Goal: Information Seeking & Learning: Learn about a topic

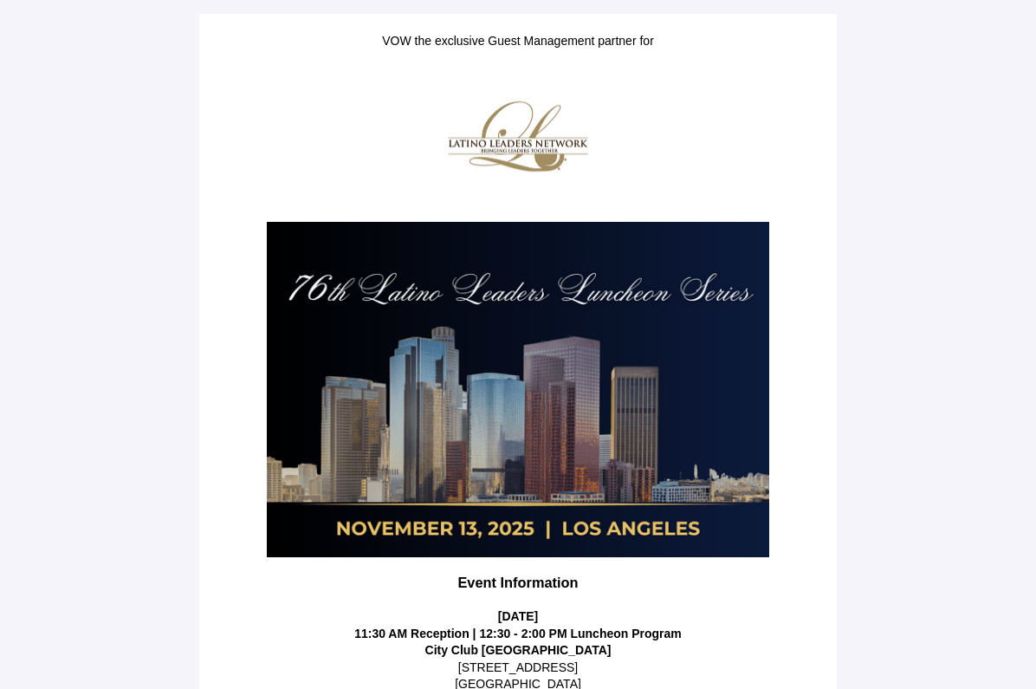
click at [926, 151] on main "VOW the exclusive Guest Management partner for Event Information [DATE] 11:30 A…" at bounding box center [518, 519] width 1036 height 1039
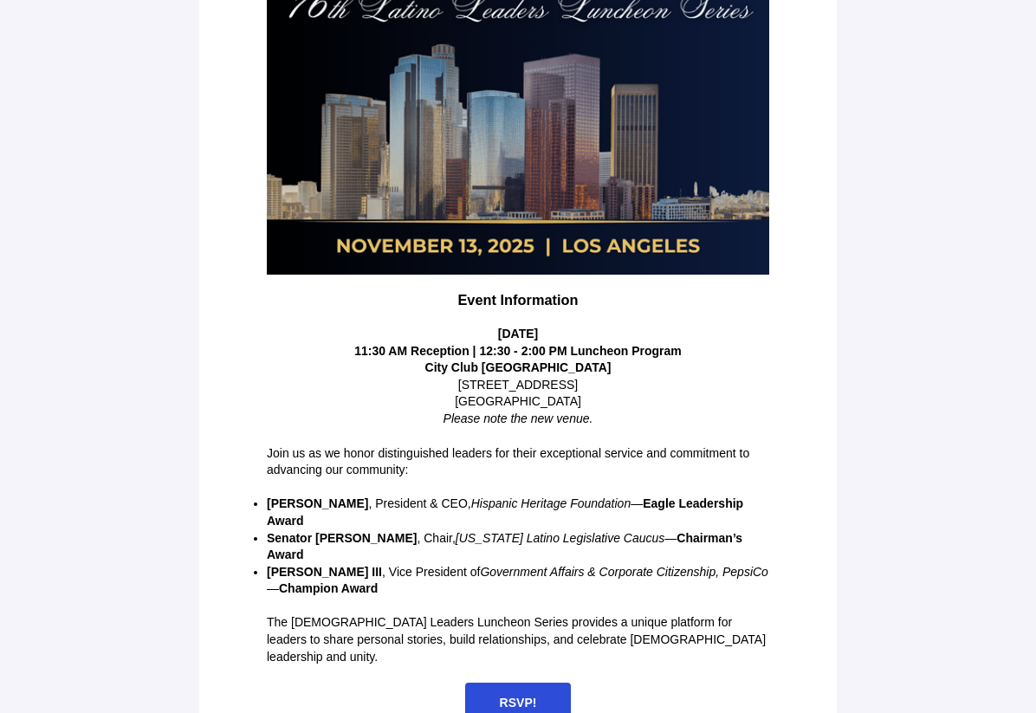
scroll to position [282, 0]
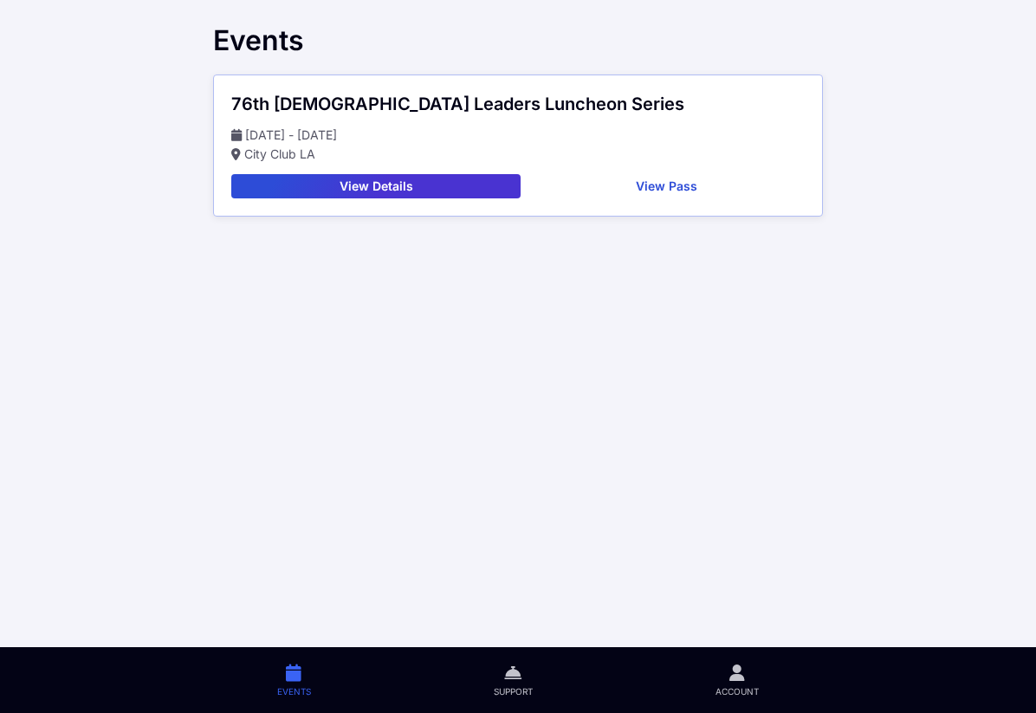
click at [466, 198] on div "76th [DEMOGRAPHIC_DATA] Leaders Luncheon Series [DATE] - [DATE] City Club [GEOG…" at bounding box center [518, 145] width 608 height 140
click at [471, 189] on button "View Details" at bounding box center [375, 186] width 289 height 24
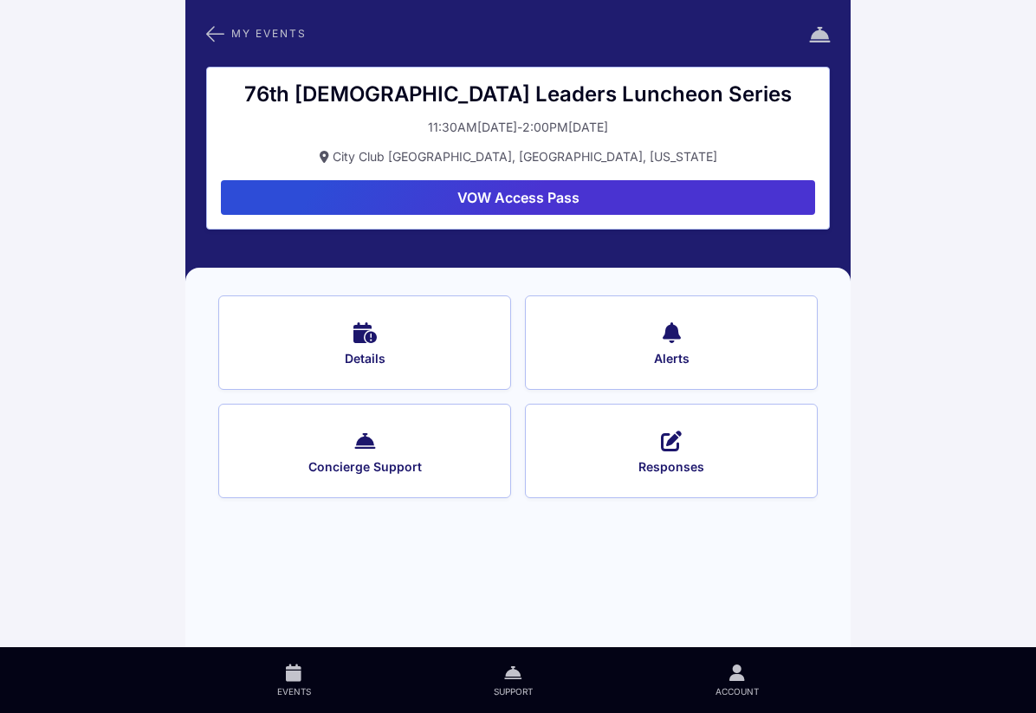
click at [574, 206] on button "VOW Access Pass" at bounding box center [518, 197] width 594 height 35
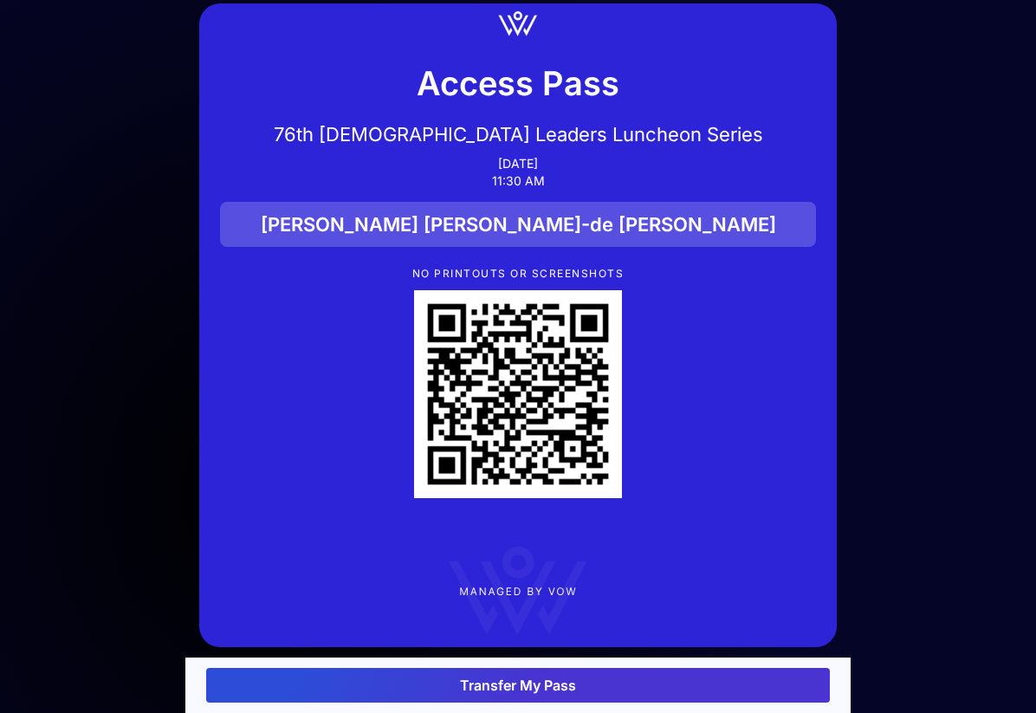
scroll to position [49, 0]
click at [556, 686] on button "Transfer My Pass" at bounding box center [518, 685] width 624 height 35
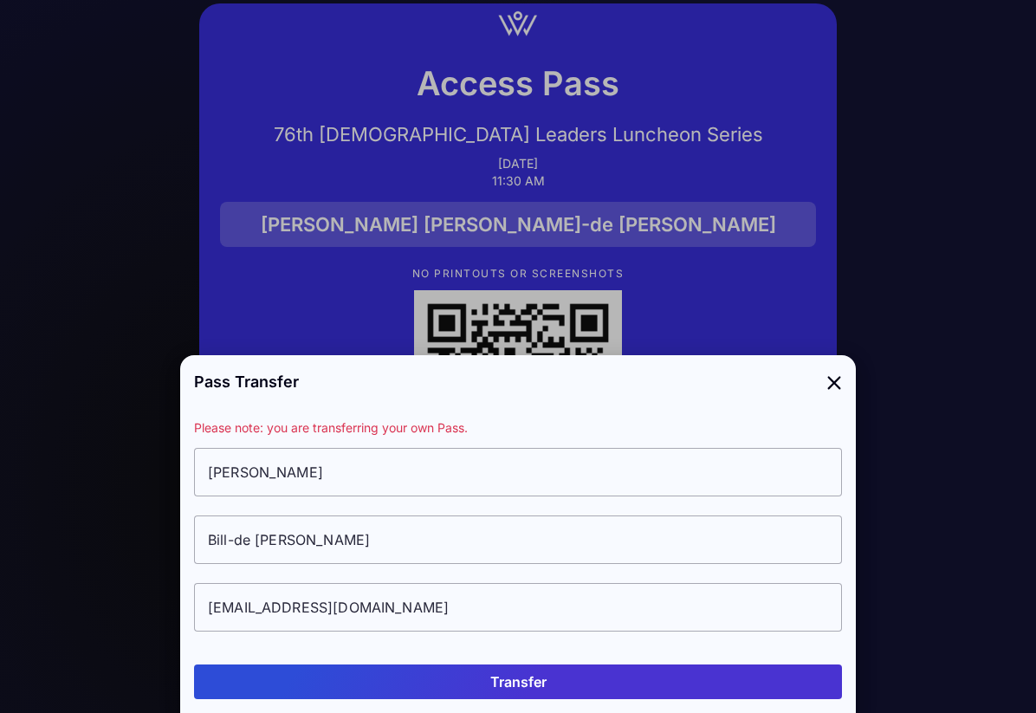
click at [833, 384] on icon at bounding box center [835, 381] width 16 height 25
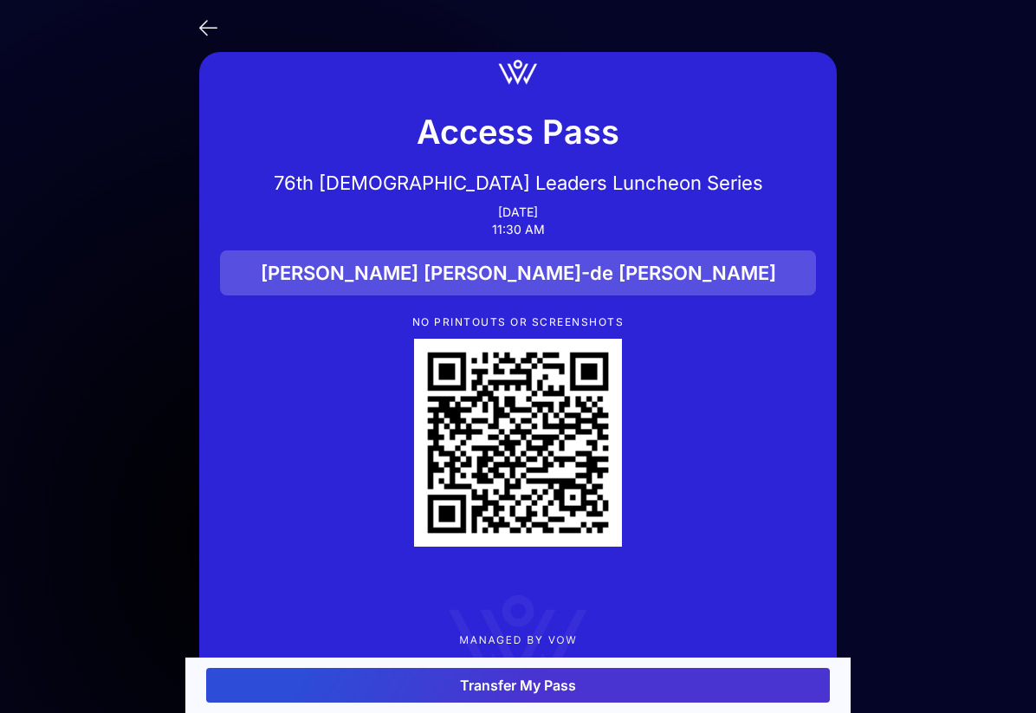
click at [205, 20] on icon at bounding box center [208, 26] width 18 height 25
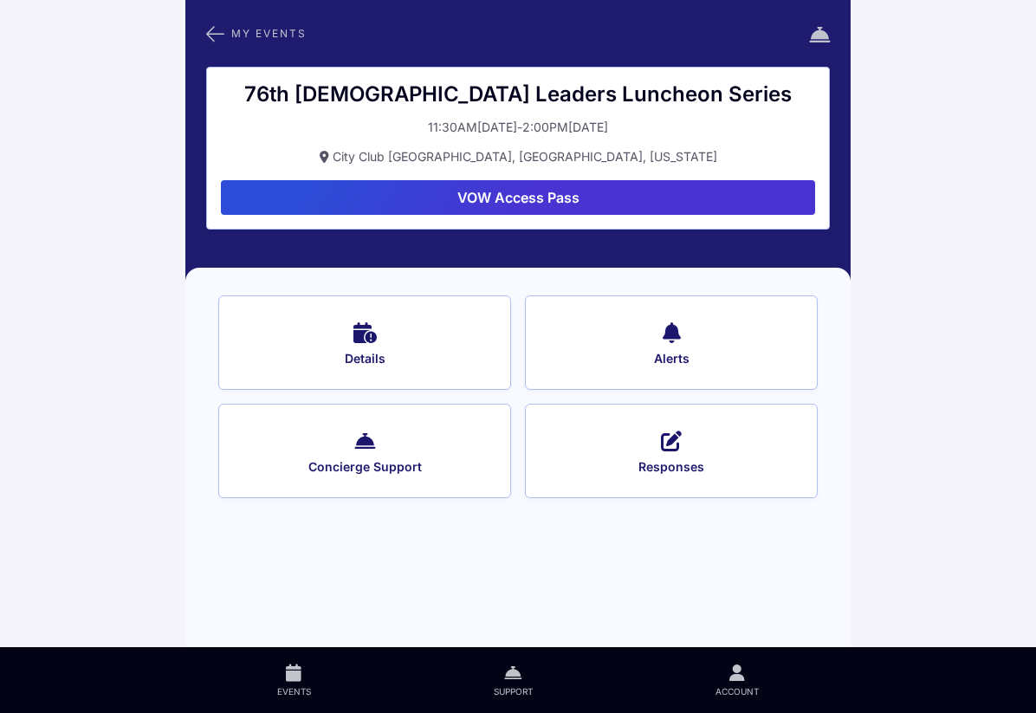
click at [213, 36] on icon at bounding box center [215, 34] width 18 height 23
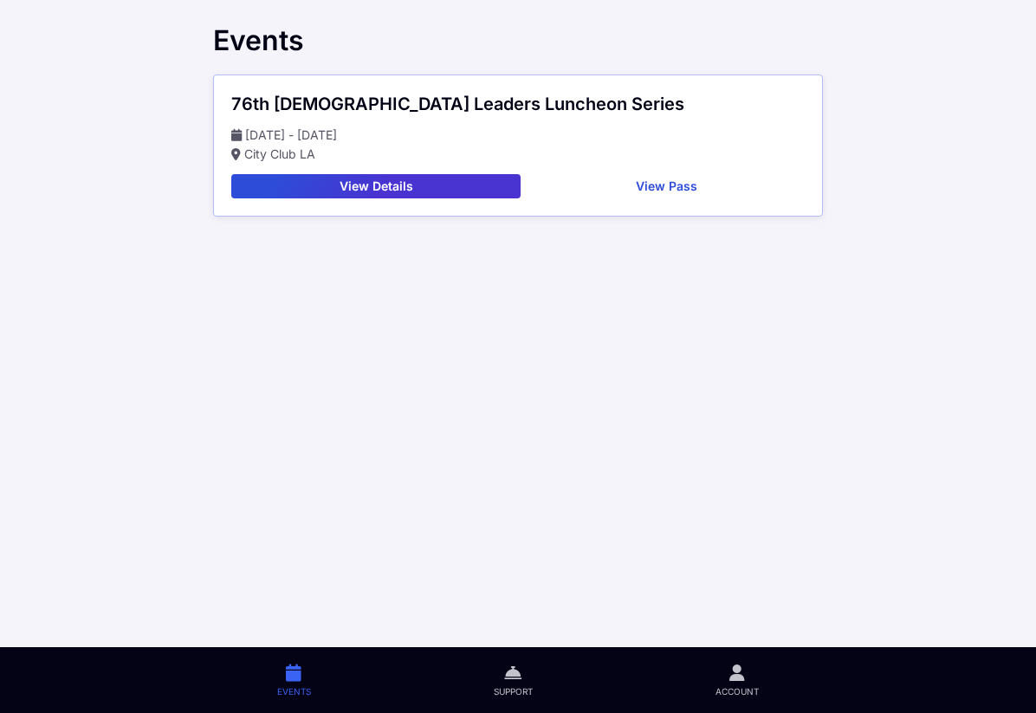
click at [438, 184] on button "View Details" at bounding box center [375, 186] width 289 height 24
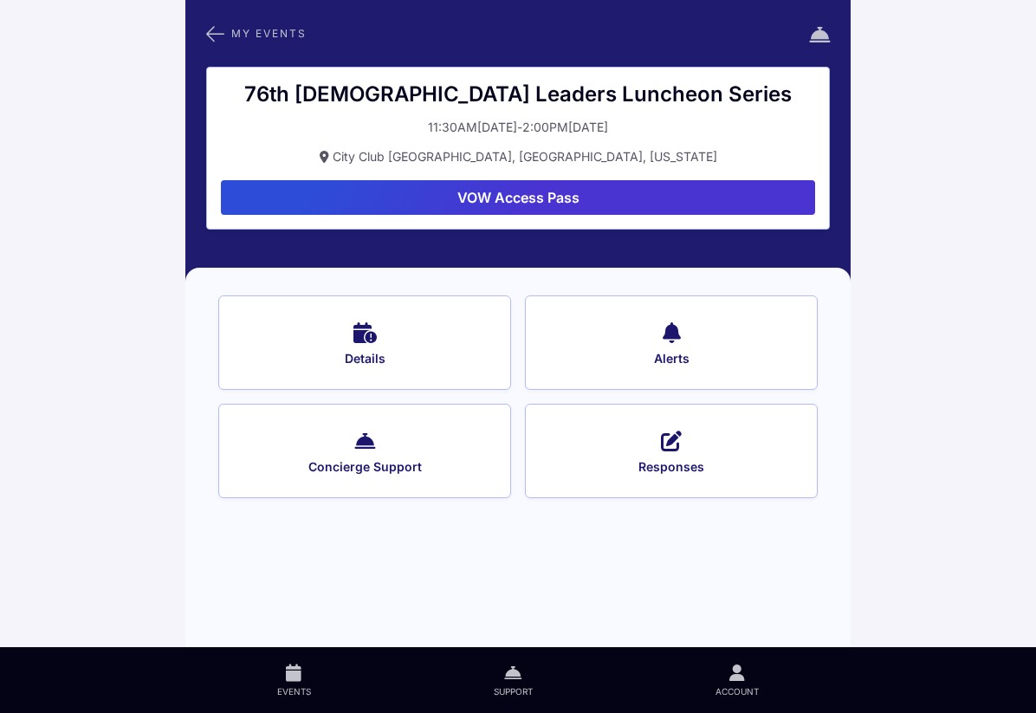
click at [390, 348] on button "Details" at bounding box center [364, 343] width 293 height 94
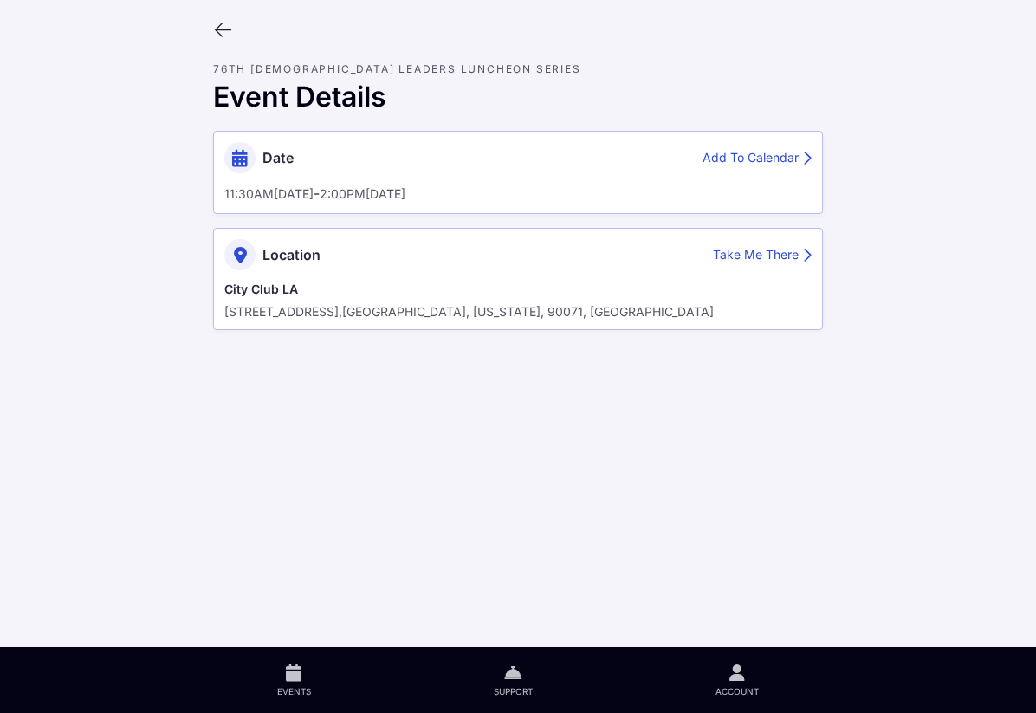
click at [221, 31] on icon at bounding box center [222, 30] width 19 height 19
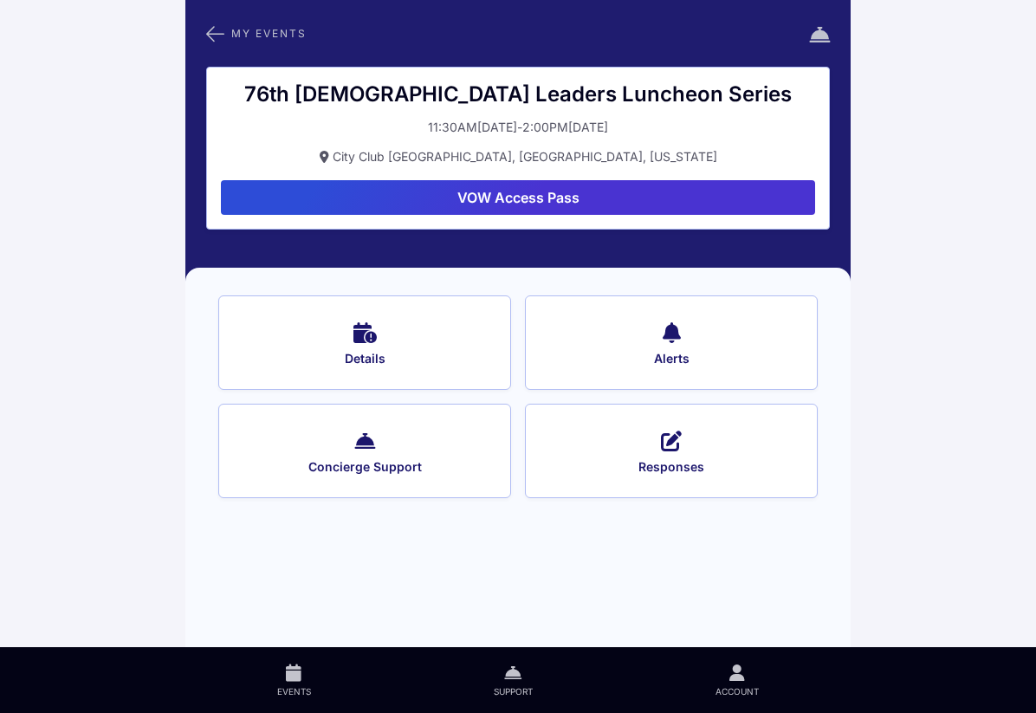
click at [676, 364] on span "Alerts" at bounding box center [672, 359] width 246 height 16
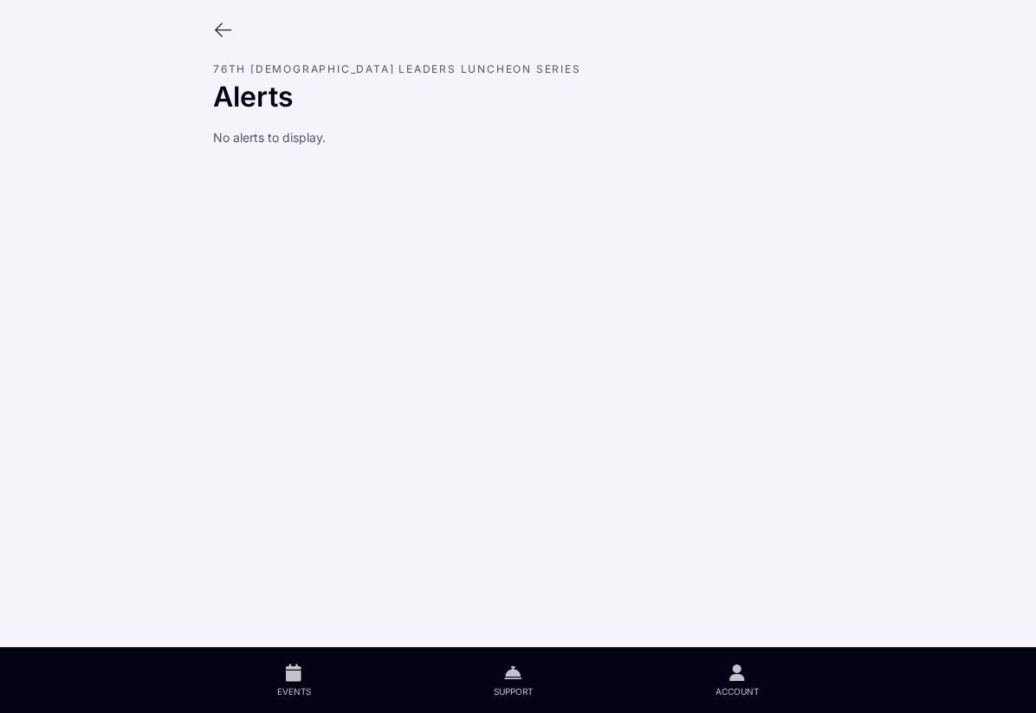
click at [218, 26] on icon at bounding box center [222, 30] width 19 height 19
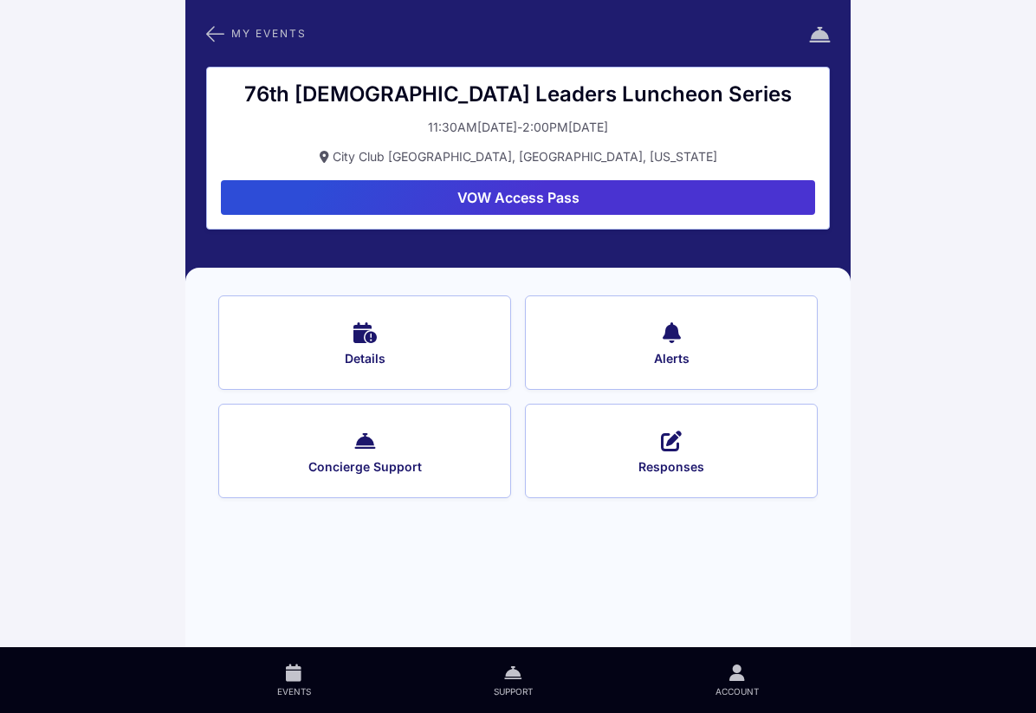
click at [442, 463] on span "Concierge Support" at bounding box center [365, 467] width 246 height 16
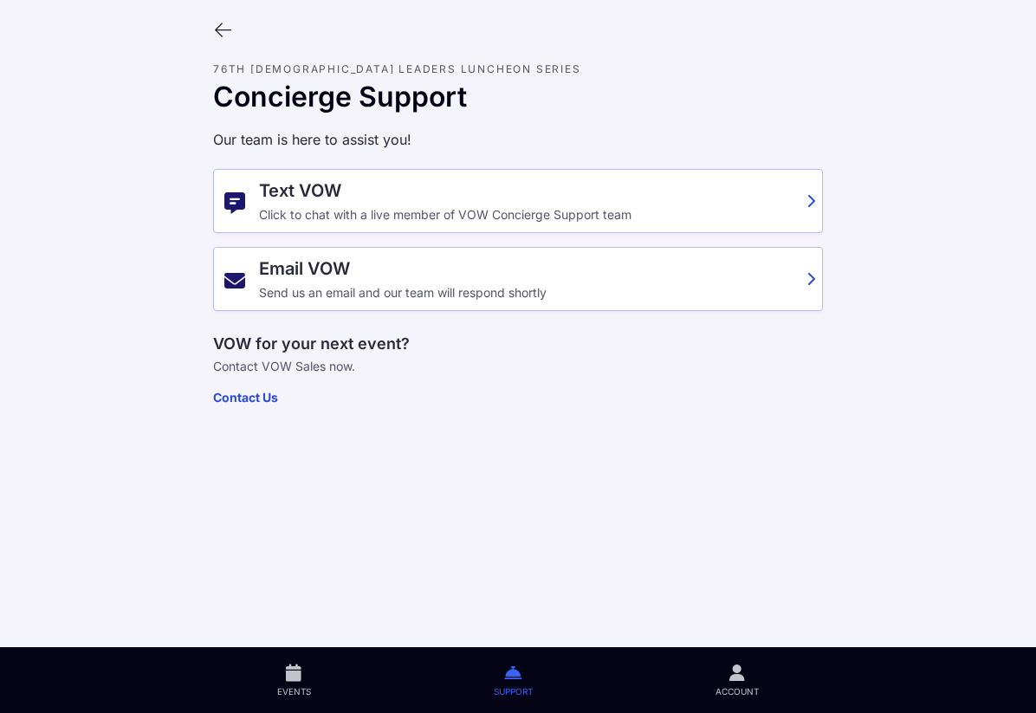
click at [218, 31] on icon at bounding box center [222, 30] width 19 height 19
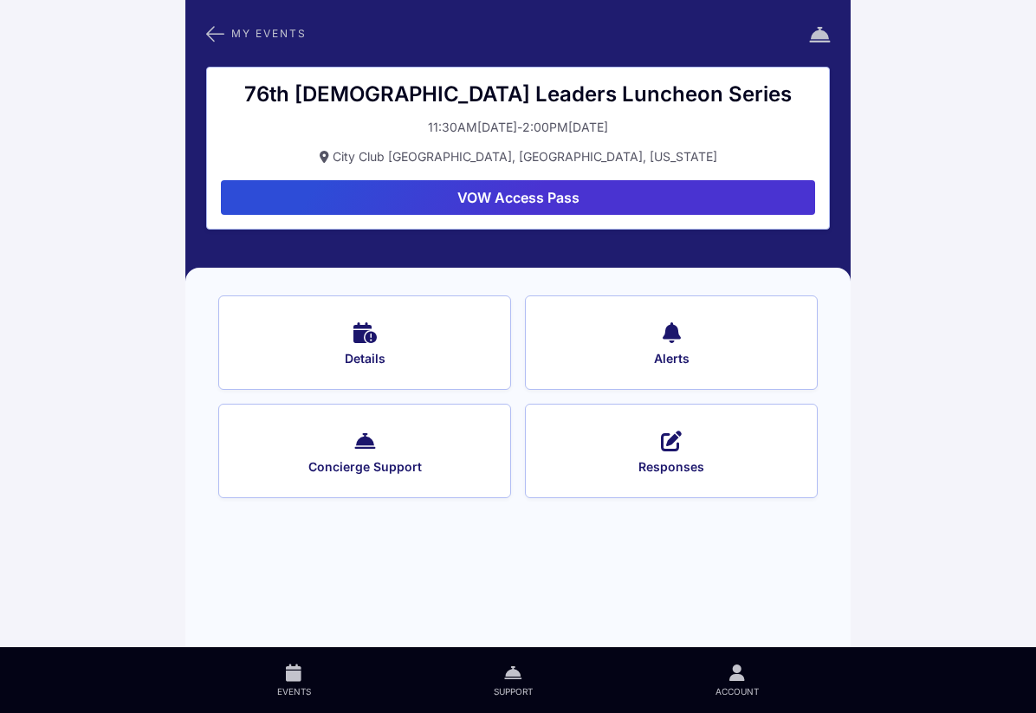
click at [747, 684] on link "Account" at bounding box center [738, 680] width 226 height 66
